Goal: Transaction & Acquisition: Purchase product/service

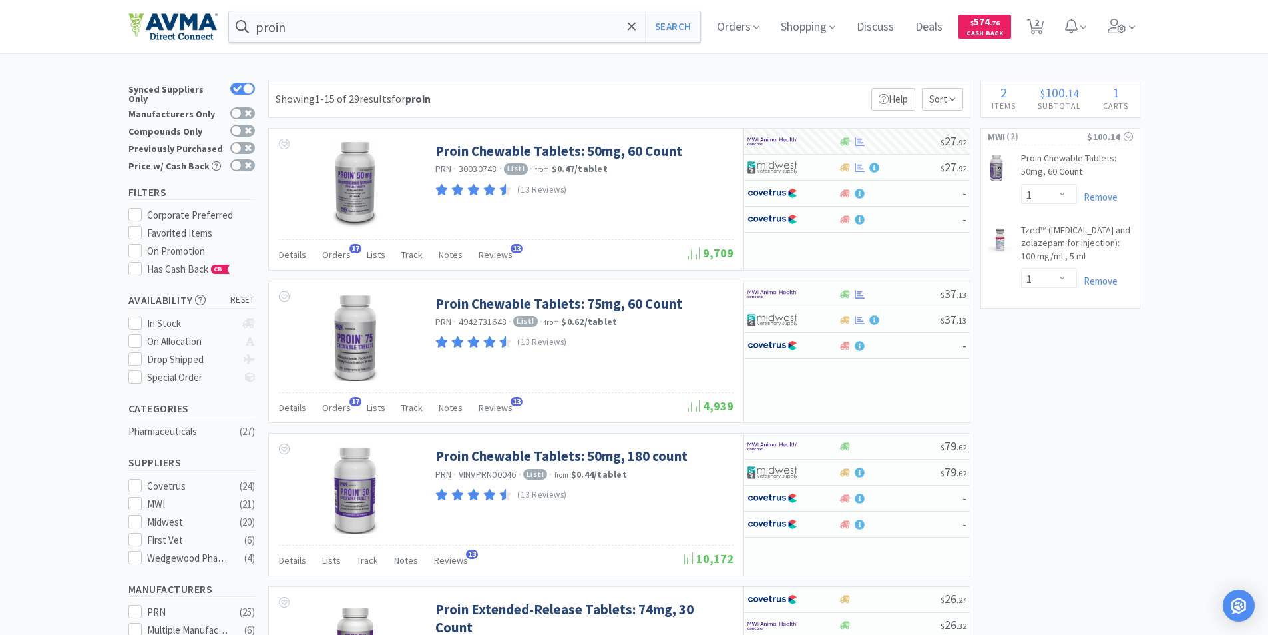
select select "1"
click at [1039, 24] on span "2" at bounding box center [1037, 22] width 5 height 53
select select "1"
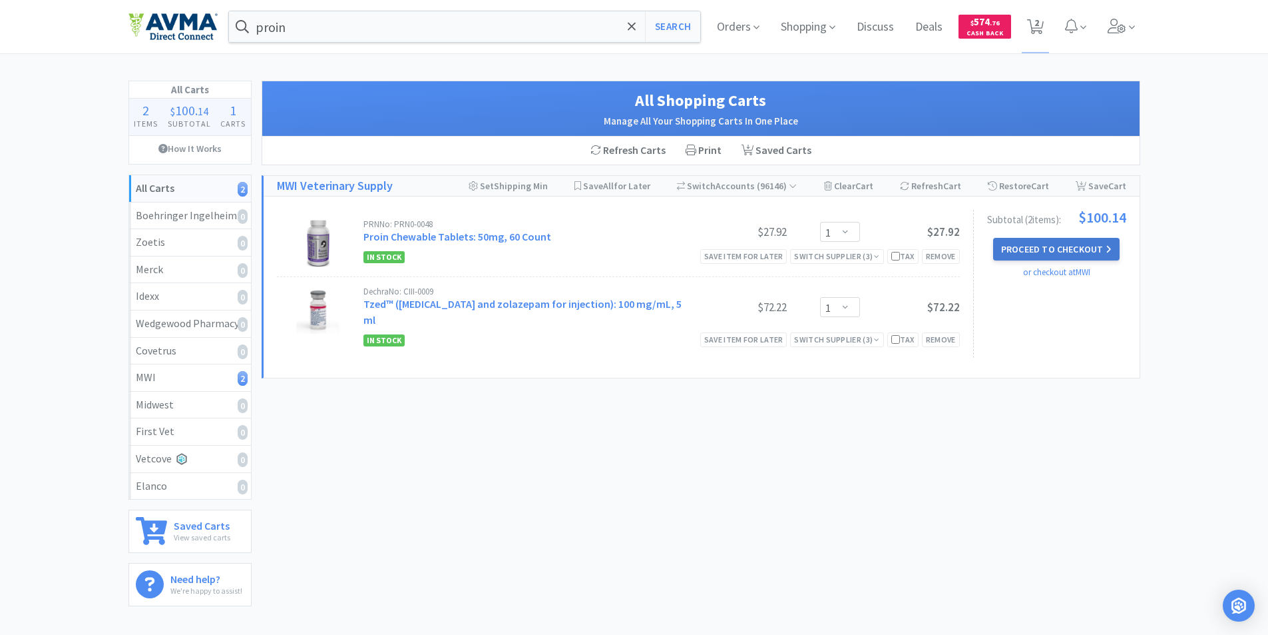
click at [1047, 247] on button "Proceed to Checkout" at bounding box center [1056, 249] width 127 height 23
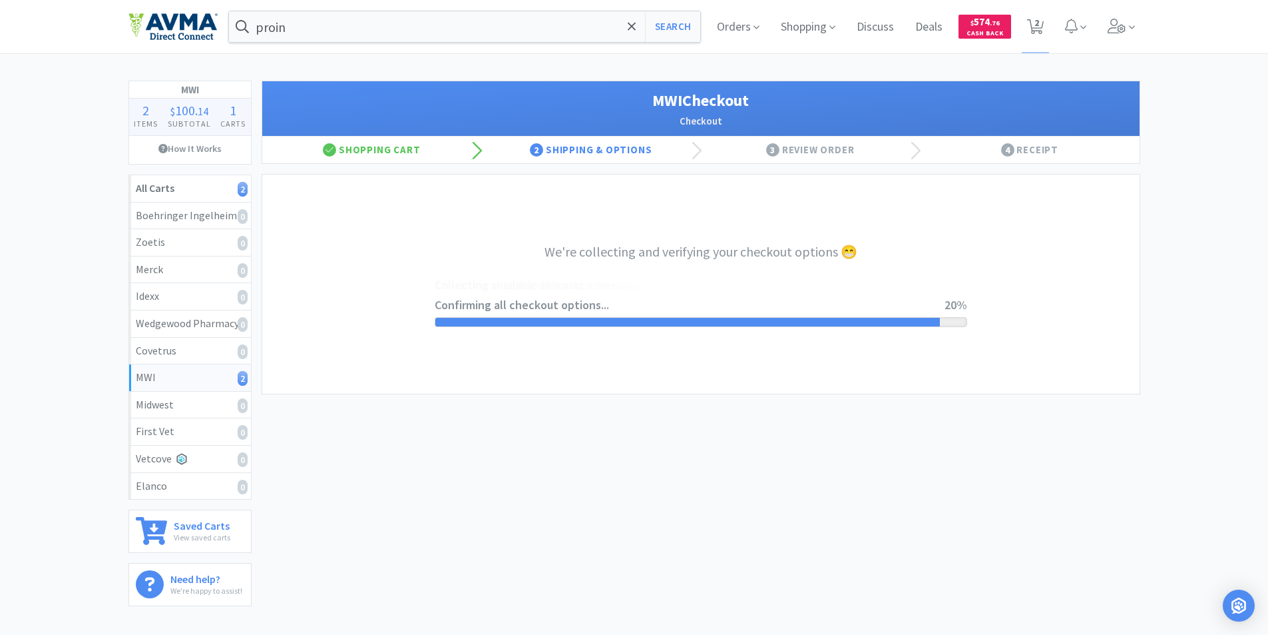
select select "STD_"
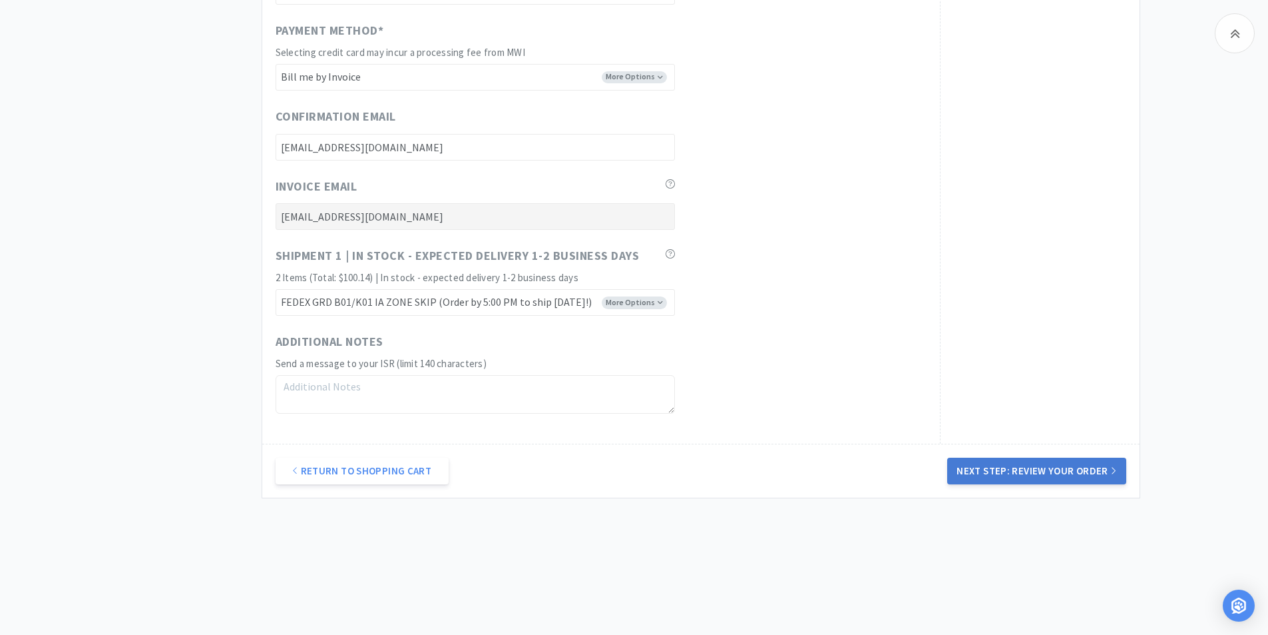
click at [1034, 465] on button "Next Step: Review Your Order" at bounding box center [1036, 470] width 178 height 27
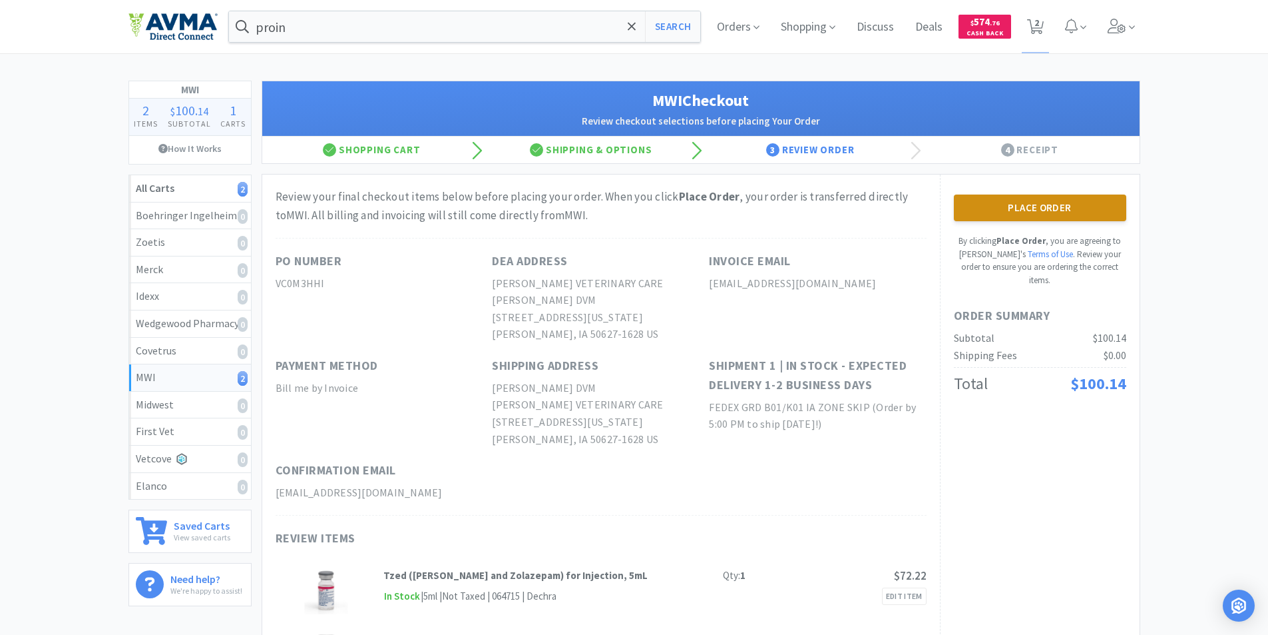
click at [1044, 211] on button "Place Order" at bounding box center [1040, 207] width 172 height 27
